Goal: Task Accomplishment & Management: Complete application form

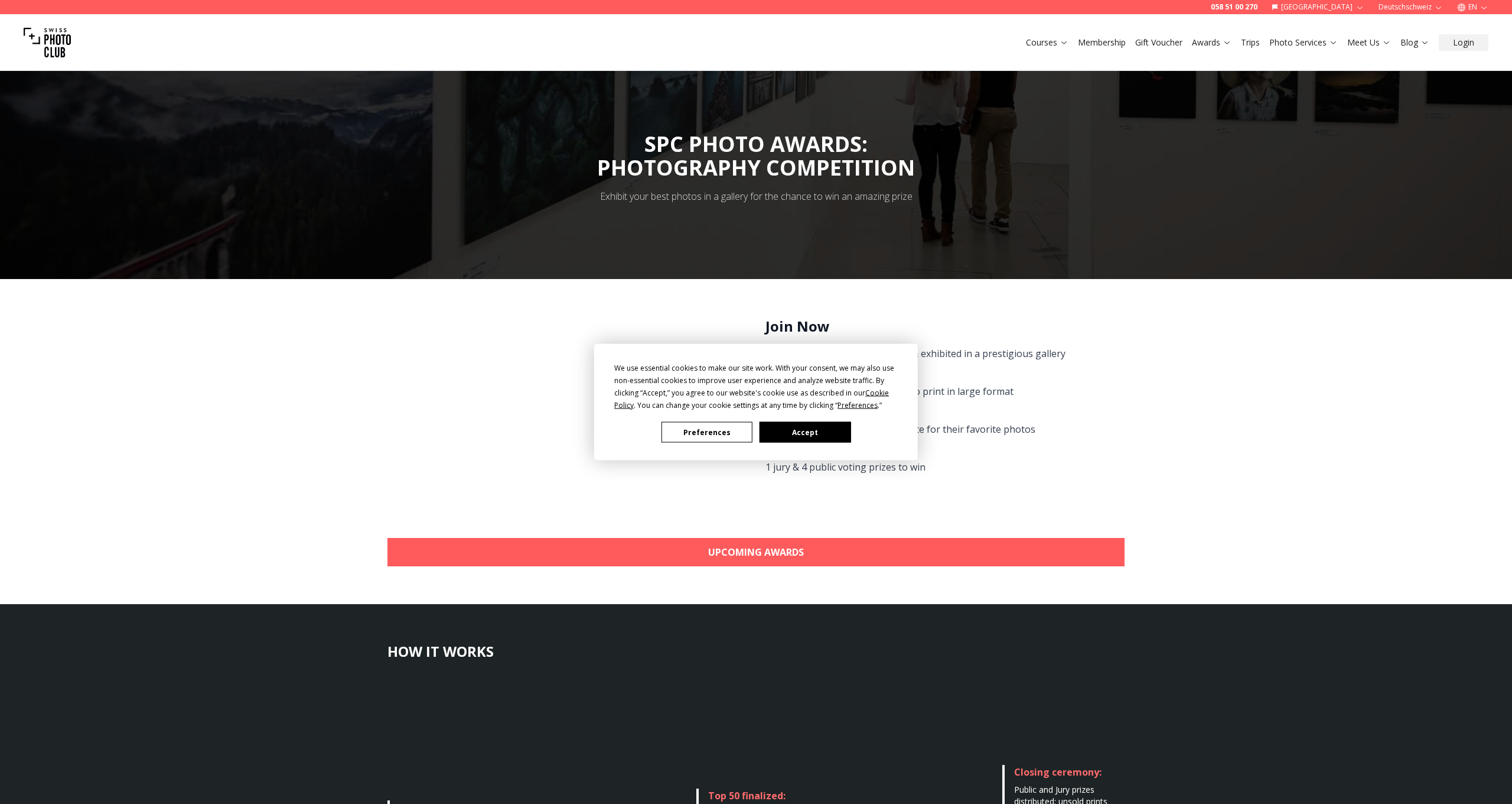
click at [819, 431] on button "Accept" at bounding box center [805, 432] width 91 height 21
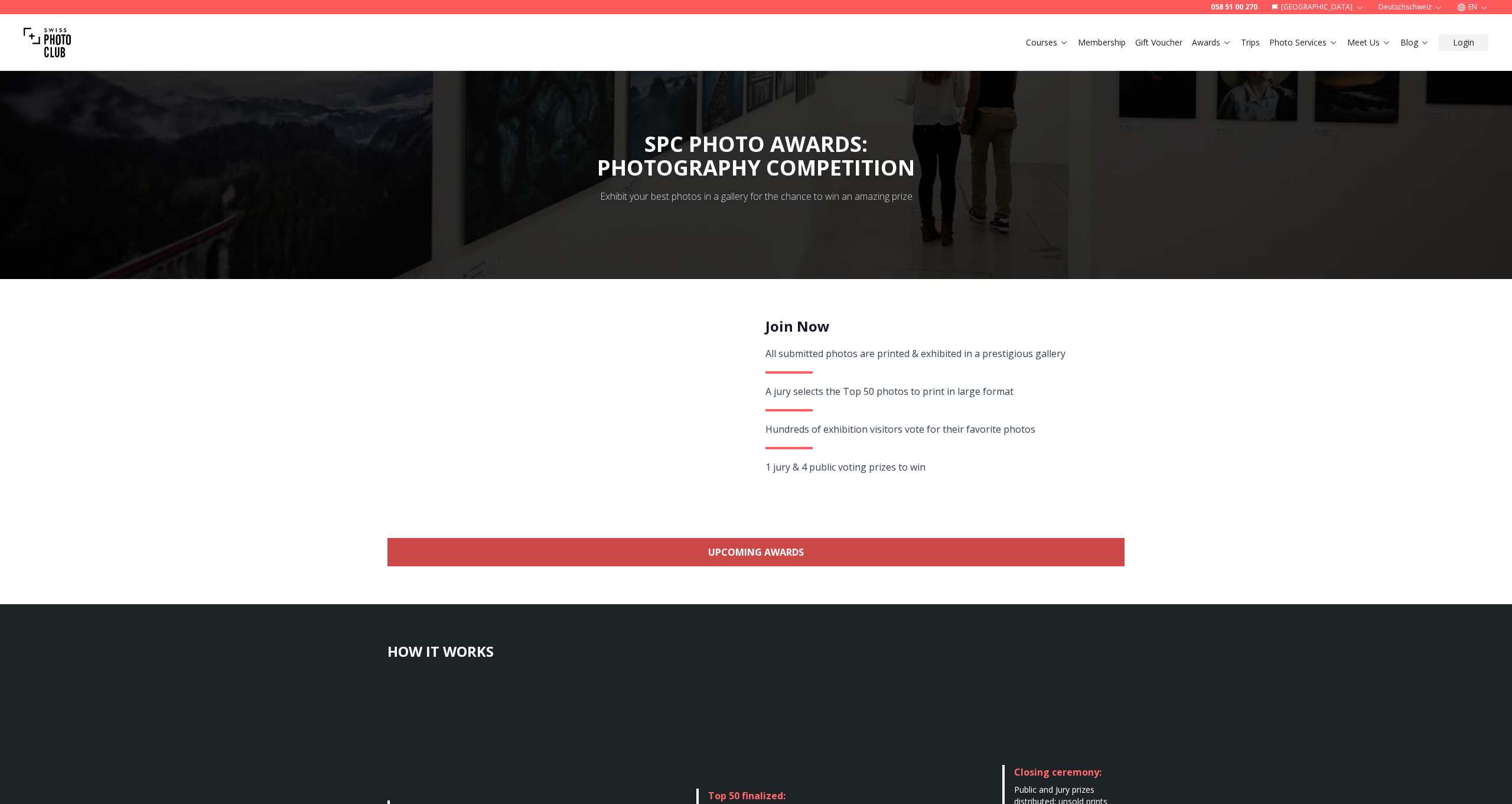
click at [749, 550] on link "Upcoming Awards" at bounding box center [756, 552] width 737 height 28
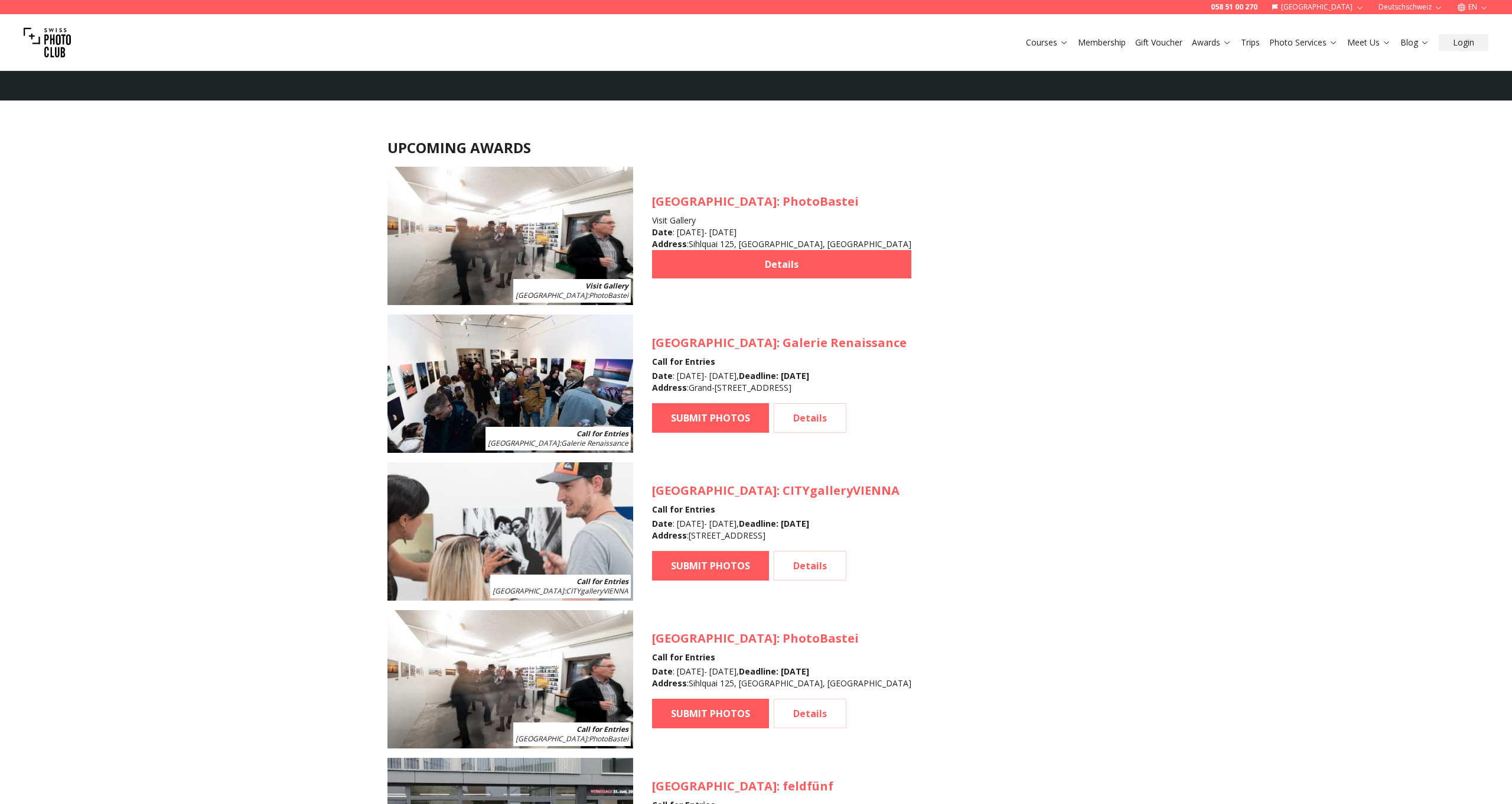
scroll to position [1051, 0]
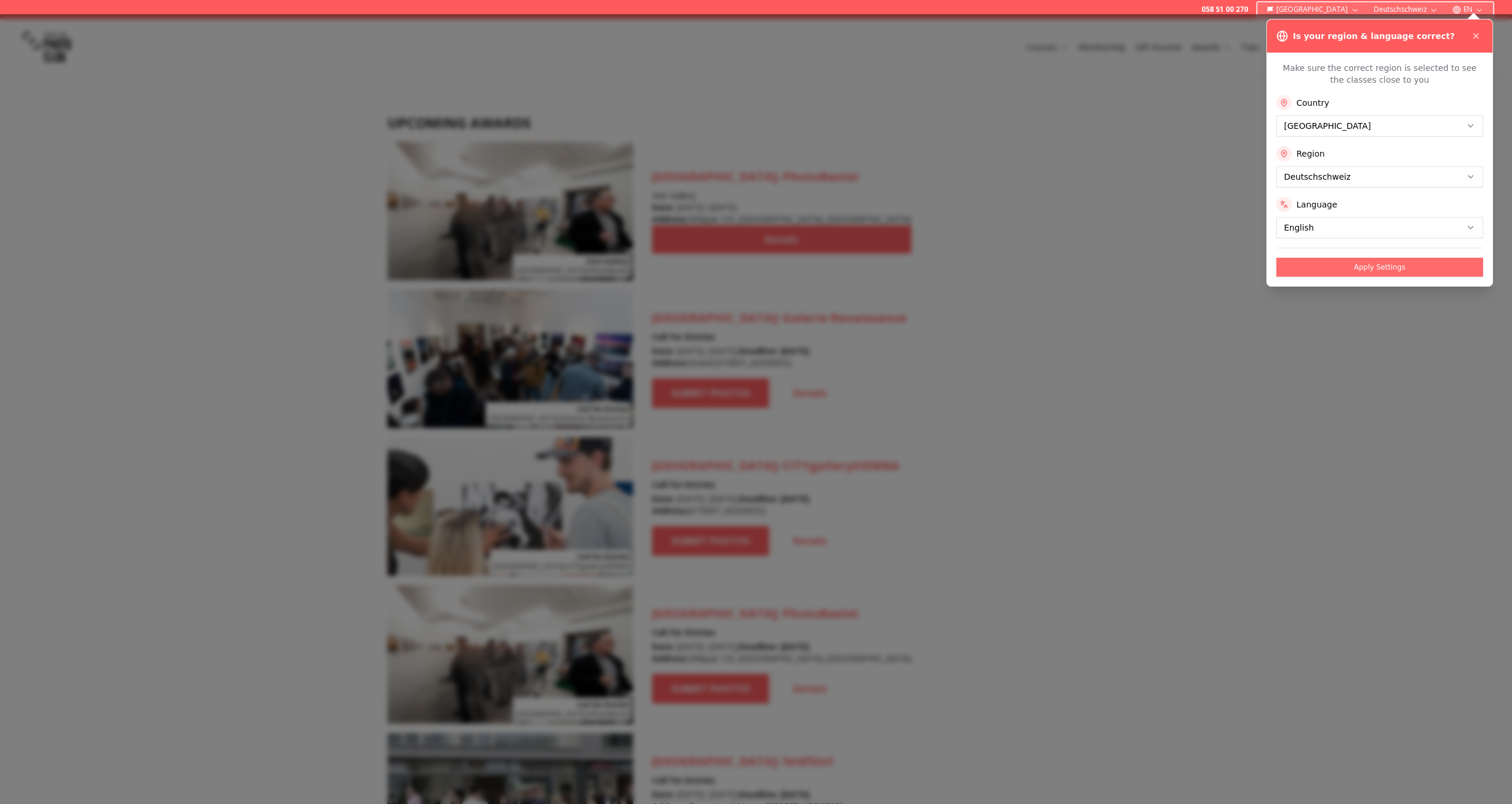
click at [1393, 267] on button "Apply Settings" at bounding box center [1379, 267] width 207 height 19
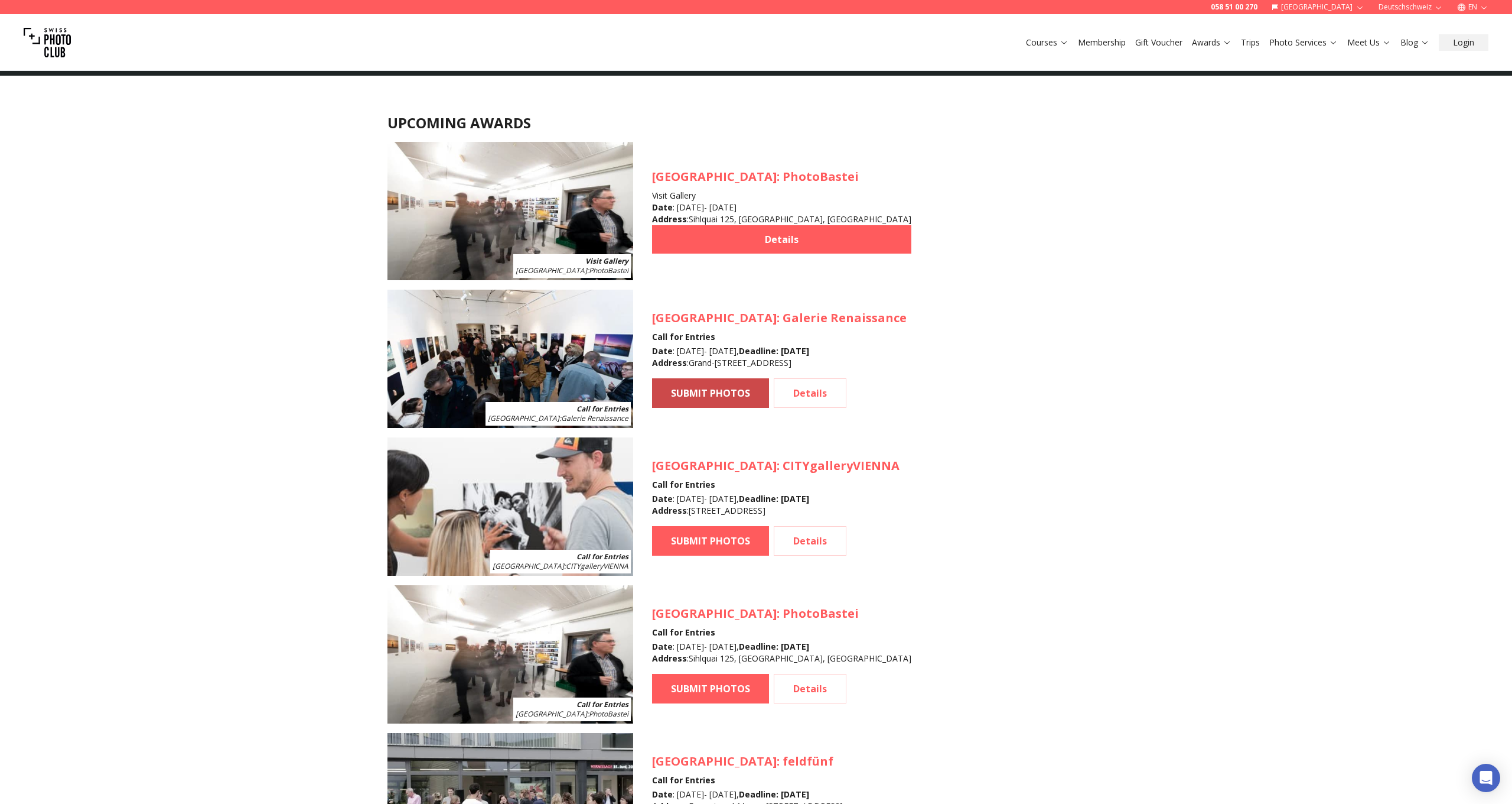
click at [696, 392] on link "SUBMIT PHOTOS" at bounding box center [711, 392] width 117 height 29
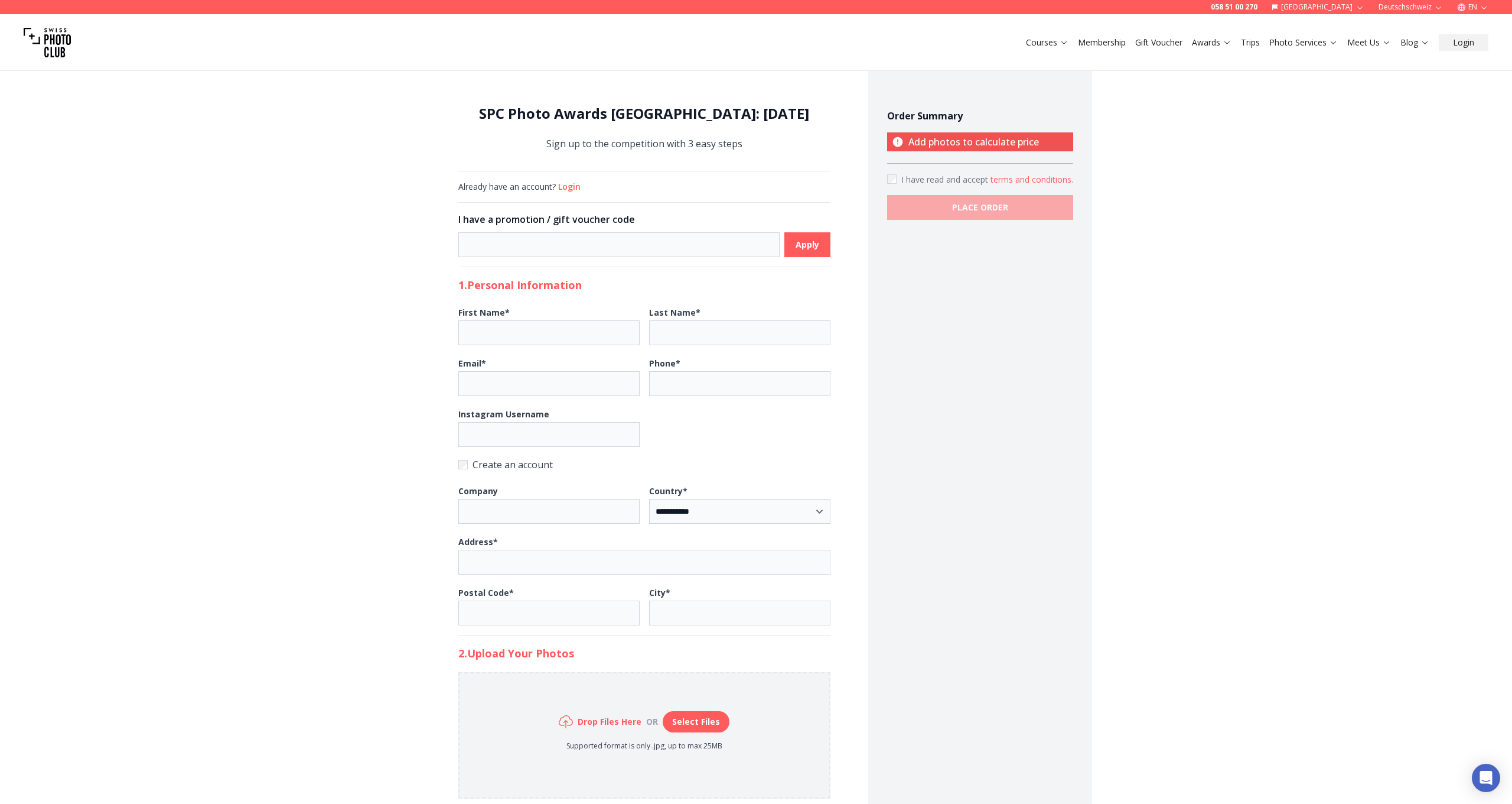
click at [566, 189] on button "Login" at bounding box center [569, 186] width 22 height 12
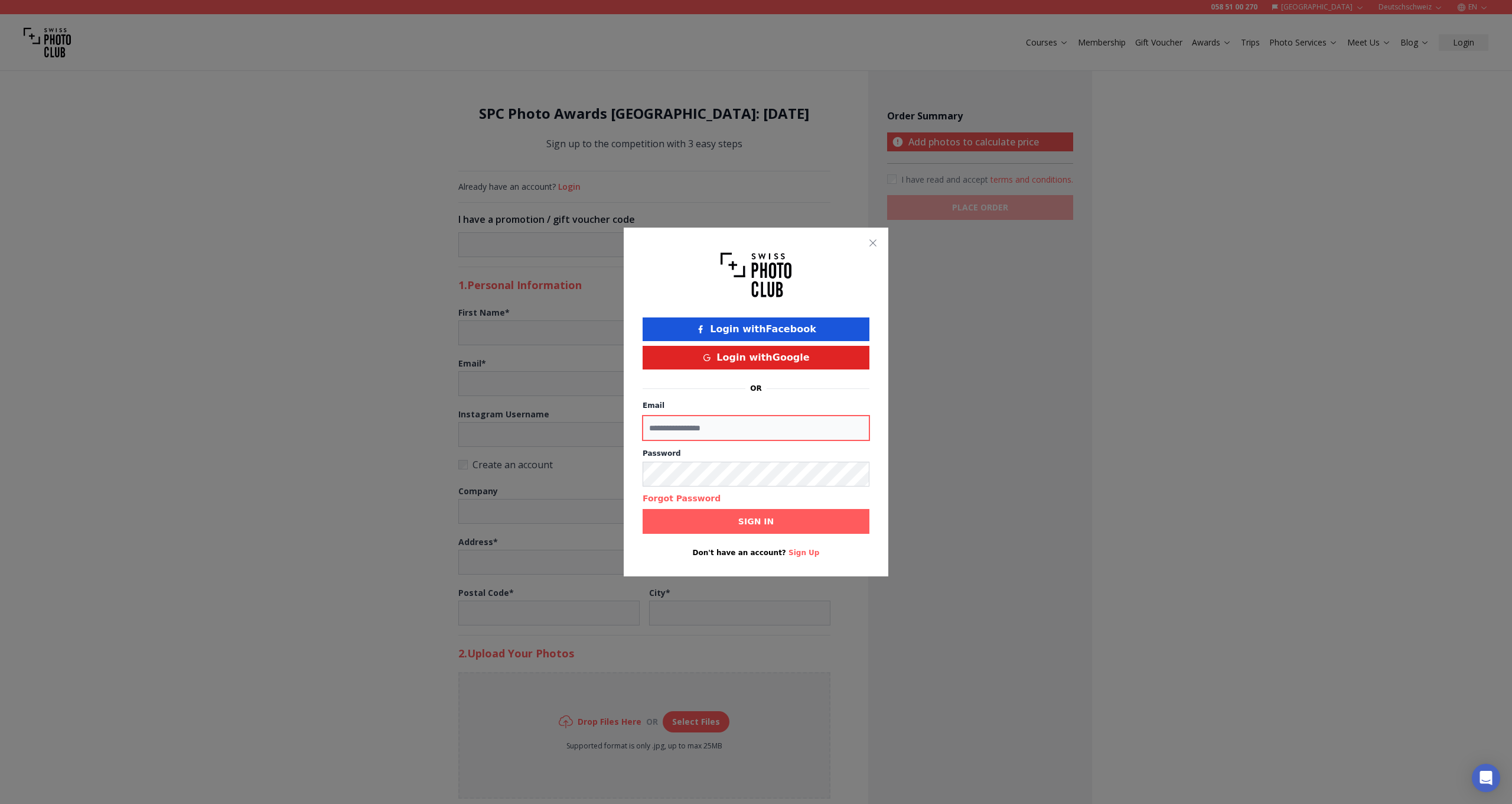
type input "**********"
click at [730, 520] on button "Sign in" at bounding box center [756, 521] width 227 height 24
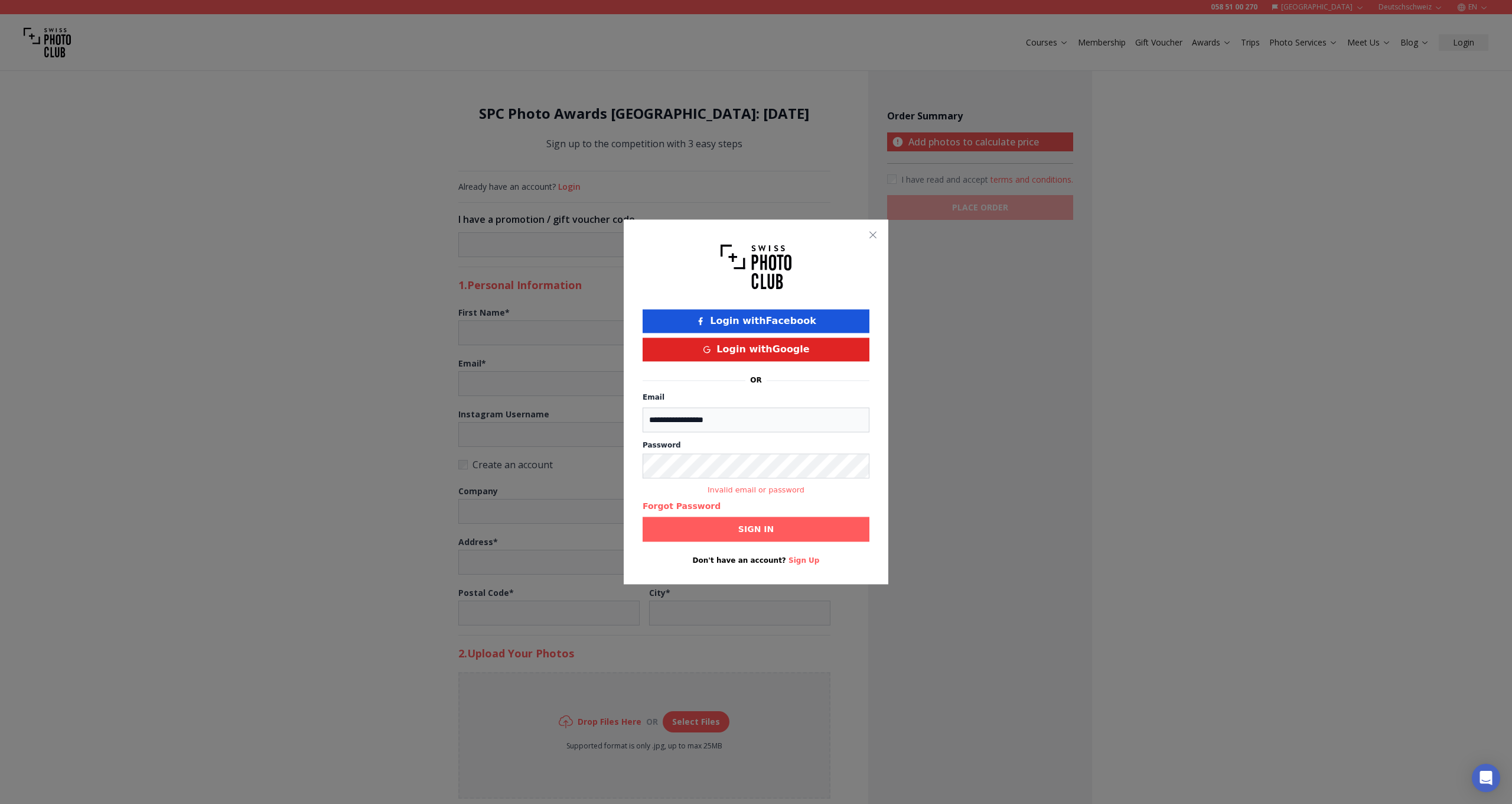
click at [700, 508] on button "Forgot Password" at bounding box center [681, 506] width 78 height 12
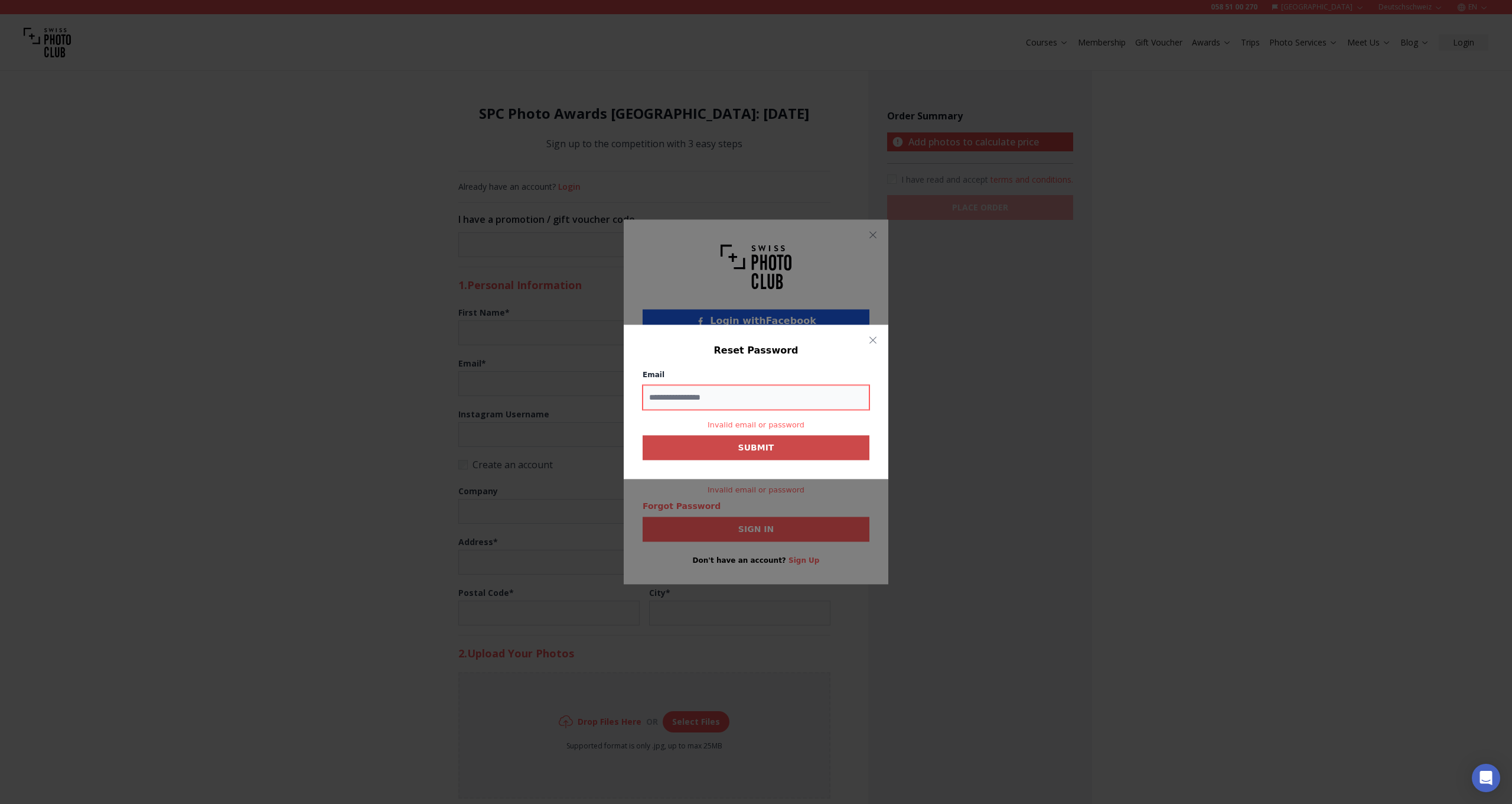
type input "**********"
click at [746, 446] on b "SUBMIT" at bounding box center [756, 447] width 36 height 12
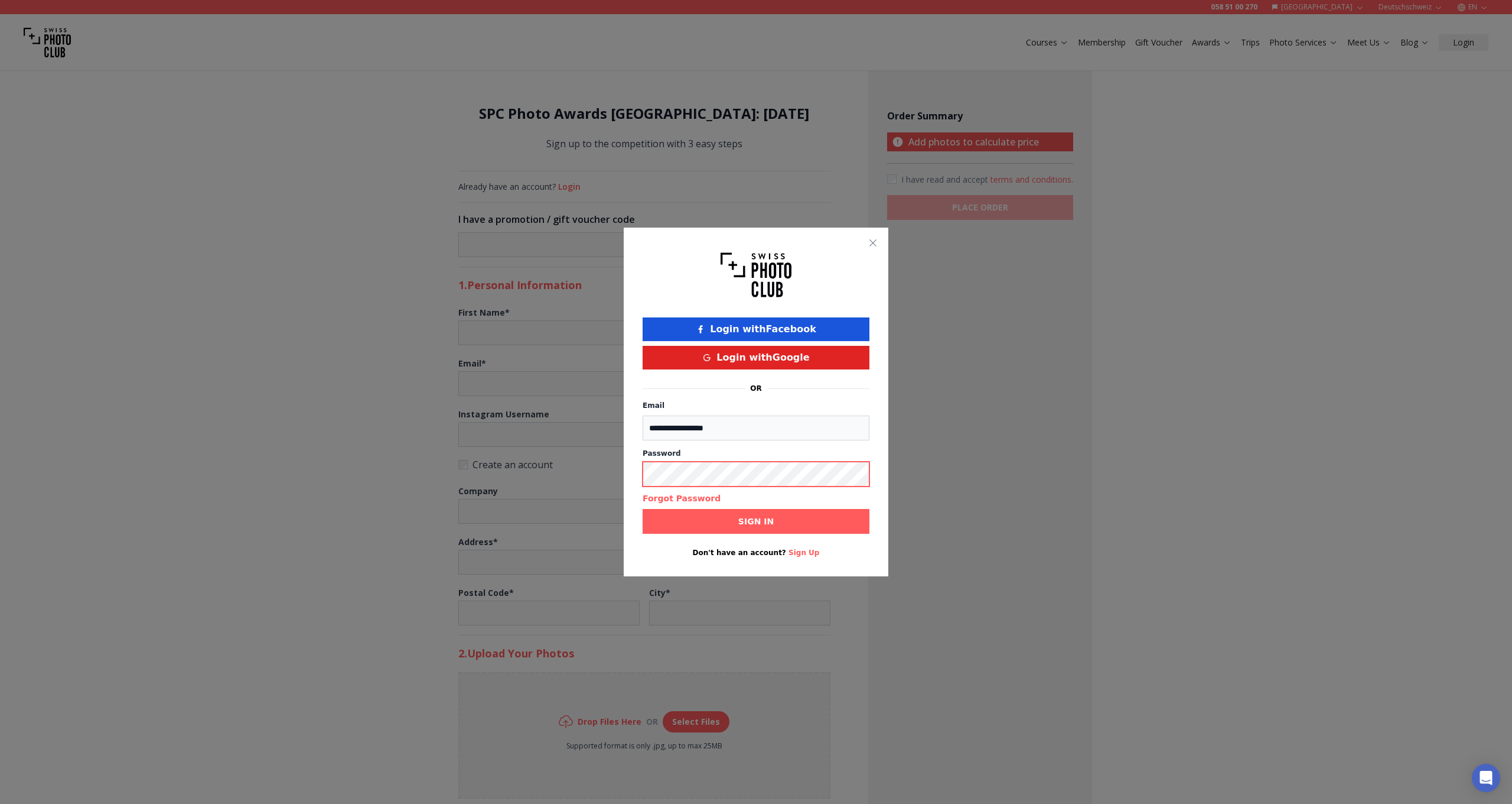
click at [763, 520] on b "Sign in" at bounding box center [756, 521] width 35 height 12
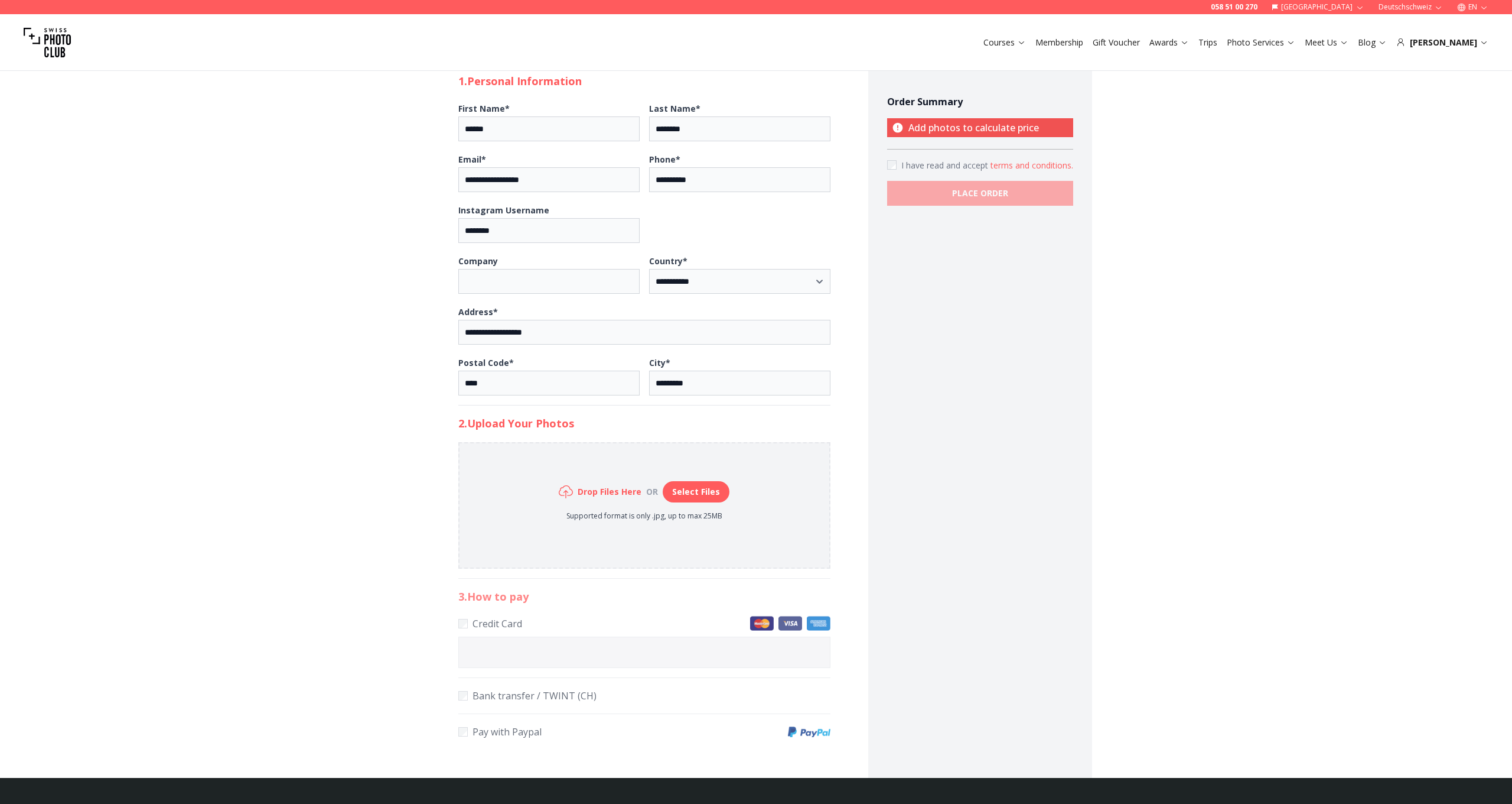
scroll to position [206, 0]
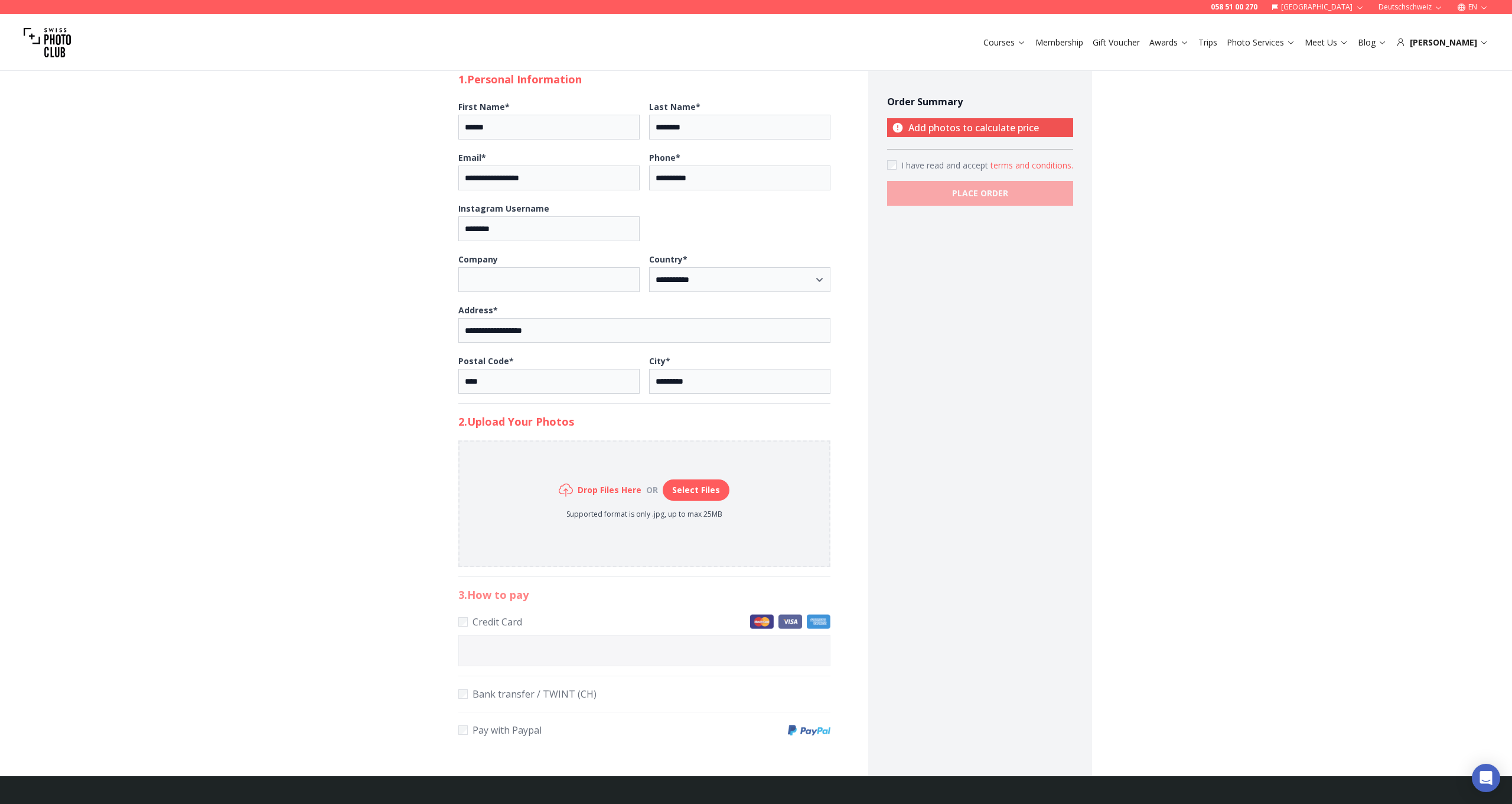
click at [691, 485] on button "Select Files" at bounding box center [696, 489] width 67 height 21
click at [704, 493] on button "Select Files" at bounding box center [696, 489] width 67 height 21
type input "**********"
